Goal: Browse casually

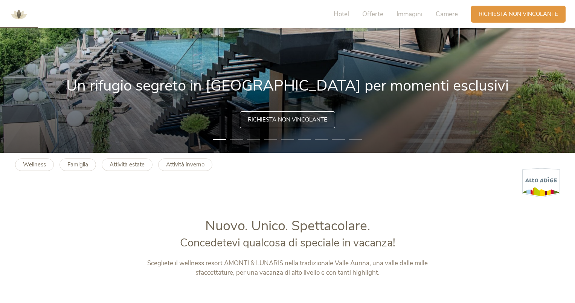
scroll to position [151, 0]
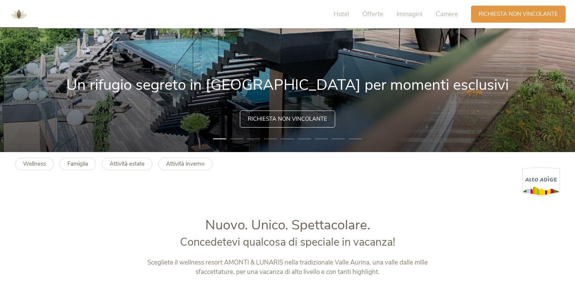
click at [236, 138] on li "2" at bounding box center [236, 139] width 13 height 8
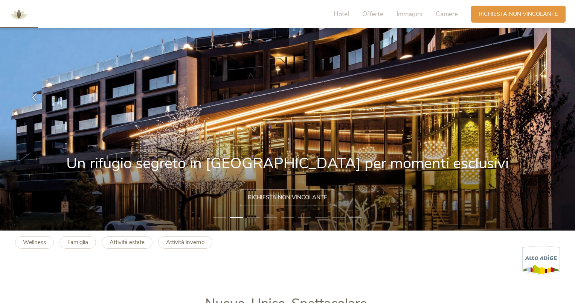
scroll to position [62, 0]
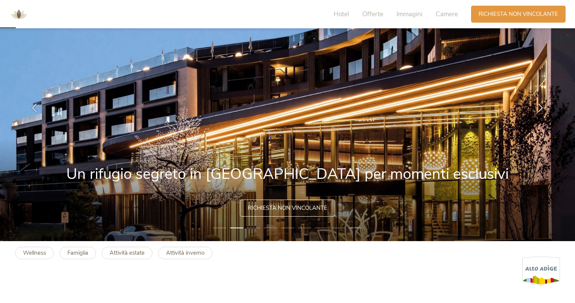
click at [256, 228] on li "3" at bounding box center [253, 228] width 13 height 8
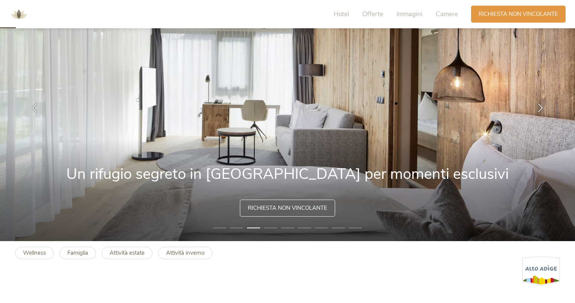
click at [271, 228] on li "4" at bounding box center [270, 228] width 13 height 8
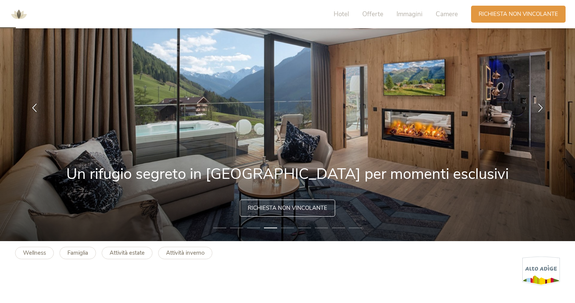
click at [288, 227] on li "5" at bounding box center [287, 228] width 13 height 8
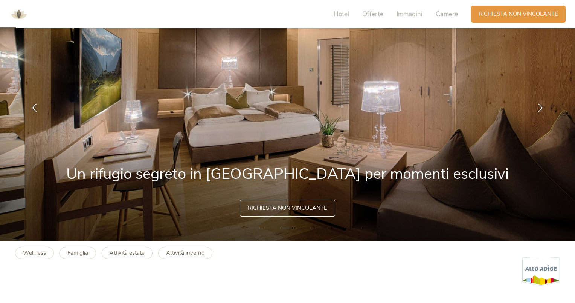
click at [308, 228] on li "6" at bounding box center [304, 228] width 13 height 8
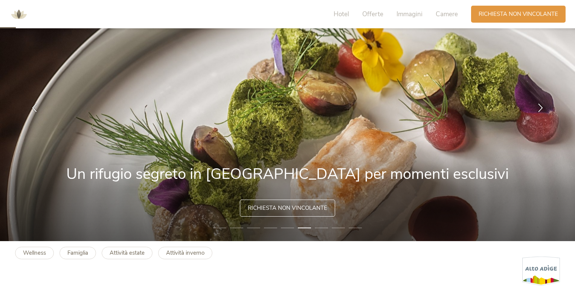
click at [325, 228] on li "7" at bounding box center [321, 228] width 13 height 8
click at [340, 227] on li "8" at bounding box center [338, 228] width 13 height 8
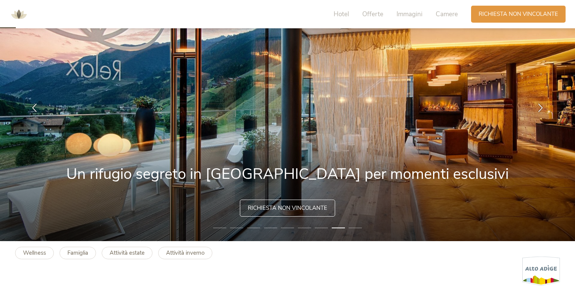
click at [361, 228] on li "9" at bounding box center [355, 228] width 13 height 8
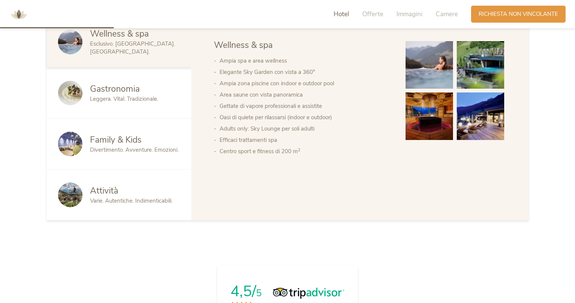
scroll to position [482, 0]
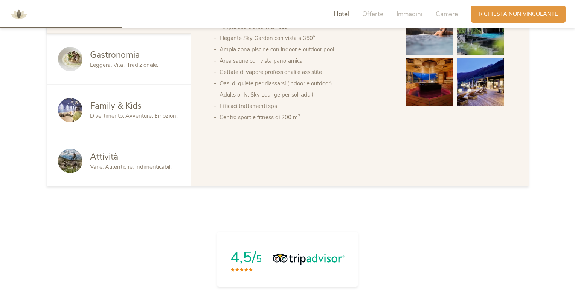
click at [111, 110] on span "Family & Kids" at bounding box center [116, 106] width 52 height 12
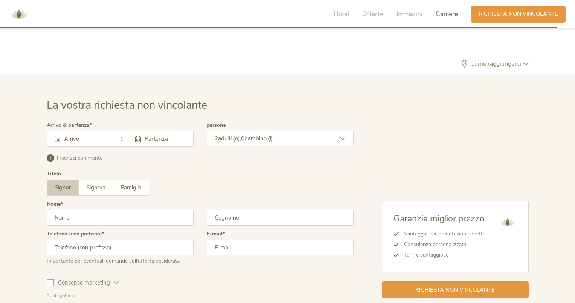
scroll to position [2270, 0]
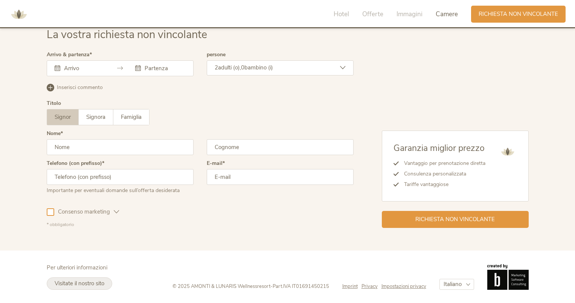
click at [101, 281] on span "Visitate il nostro sito" at bounding box center [80, 283] width 50 height 8
